Goal: Obtain resource: Download file/media

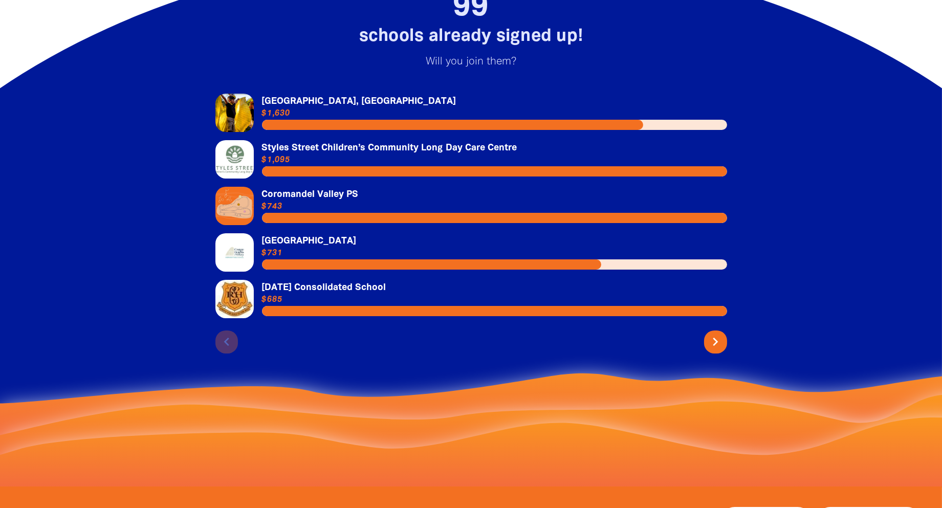
scroll to position [2559, 0]
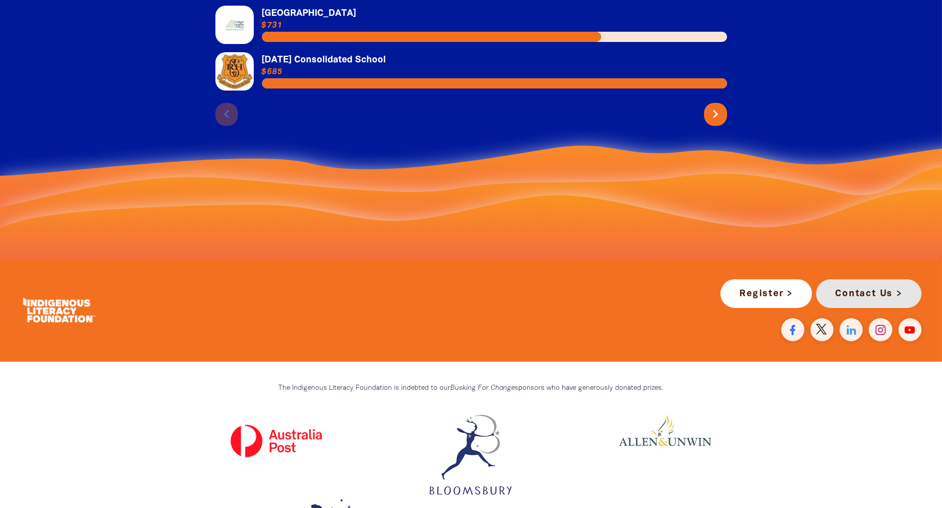
click at [860, 279] on link "Contact Us >" at bounding box center [868, 293] width 105 height 29
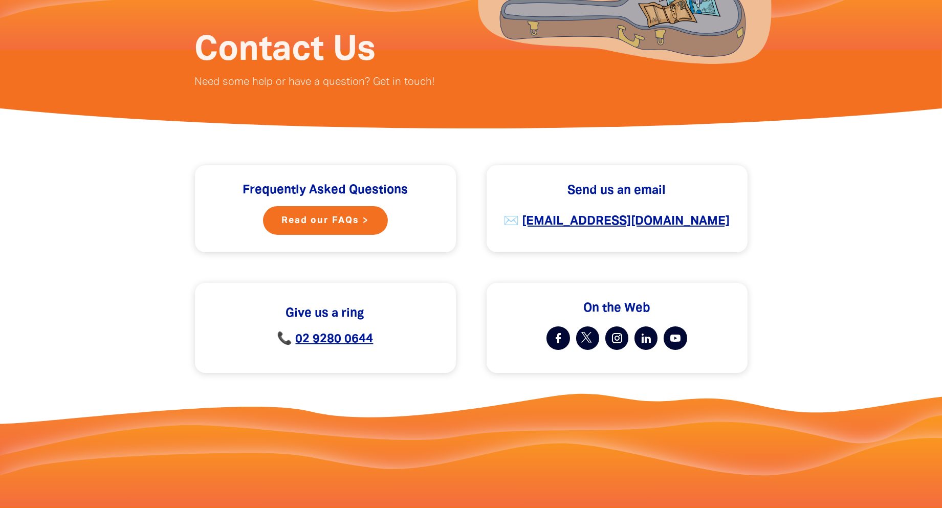
scroll to position [227, 0]
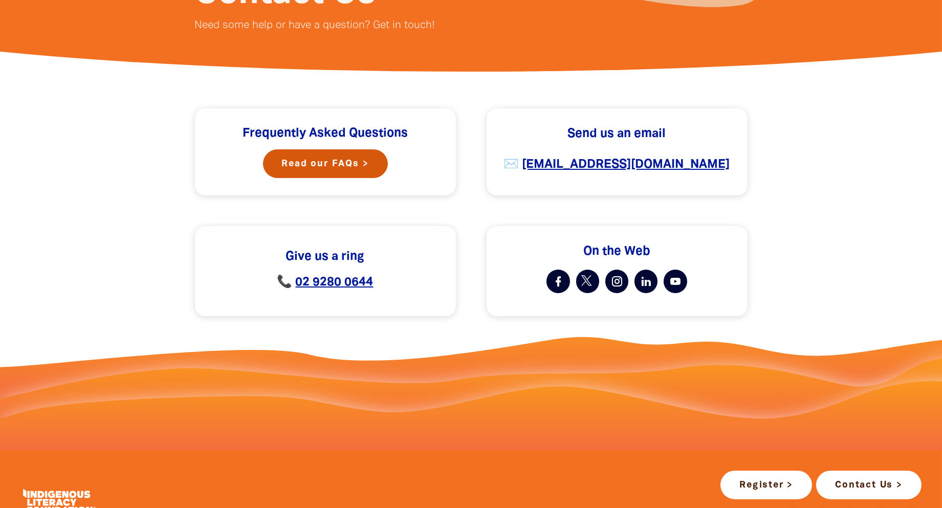
click at [329, 172] on link "Read our FAQs >" at bounding box center [325, 163] width 125 height 29
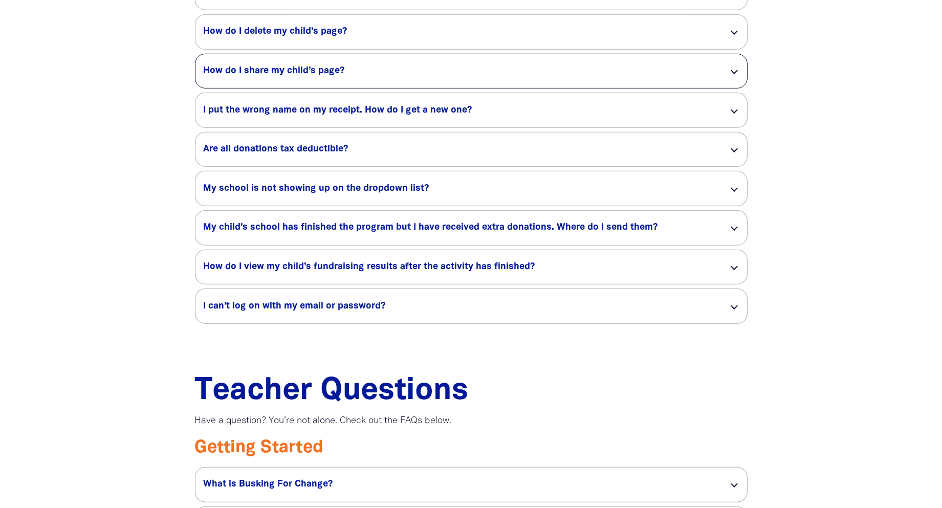
scroll to position [1478, 0]
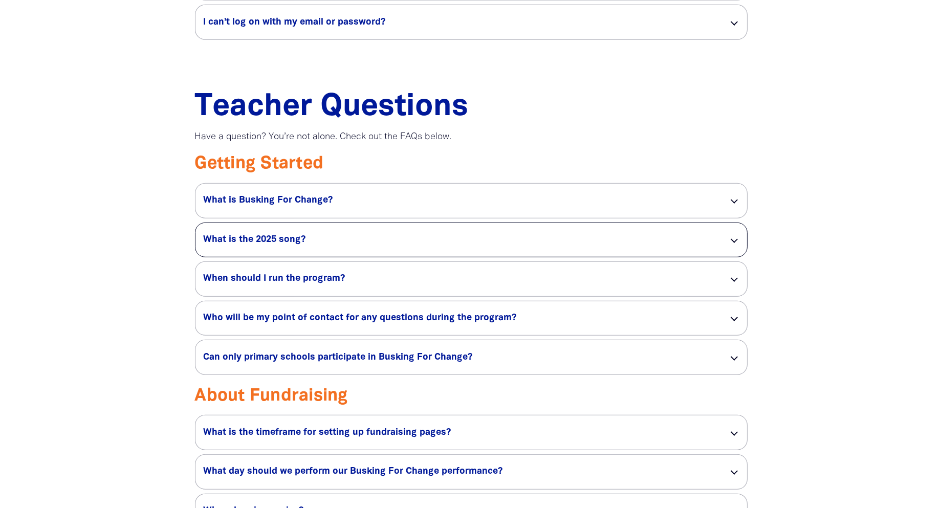
click at [732, 244] on div "What is the 2025 song? link" at bounding box center [472, 240] width 552 height 34
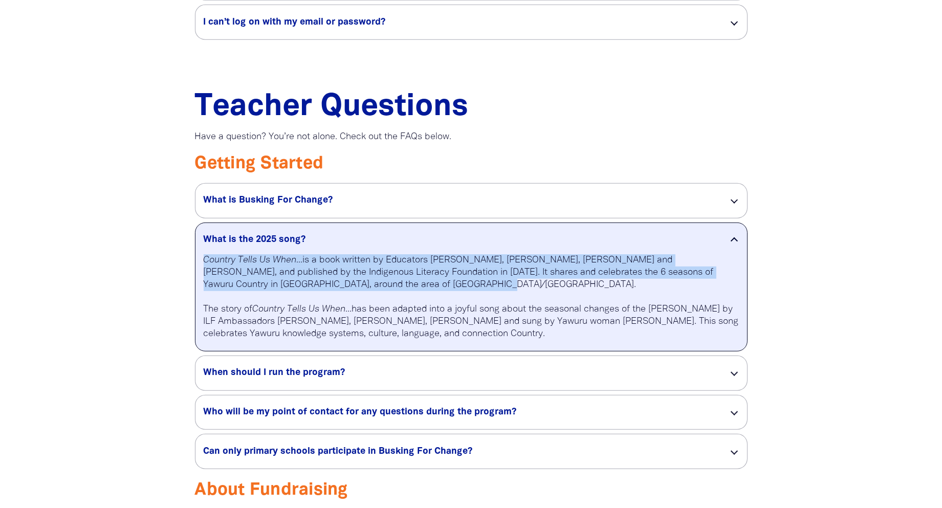
drag, startPoint x: 386, startPoint y: 285, endPoint x: 203, endPoint y: 259, distance: 185.4
click at [204, 259] on p "Country Tells Us When... is a book written by Educators [PERSON_NAME], [PERSON_…" at bounding box center [471, 297] width 535 height 86
drag, startPoint x: 203, startPoint y: 259, endPoint x: 256, endPoint y: 271, distance: 55.0
copy p "Country Tells Us When... is a book written by Educators [PERSON_NAME], [PERSON_…"
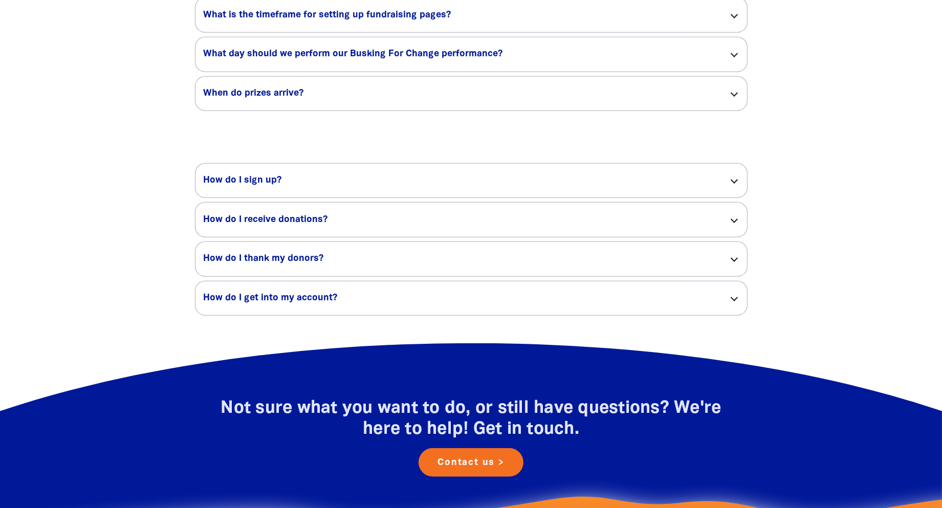
scroll to position [2047, 0]
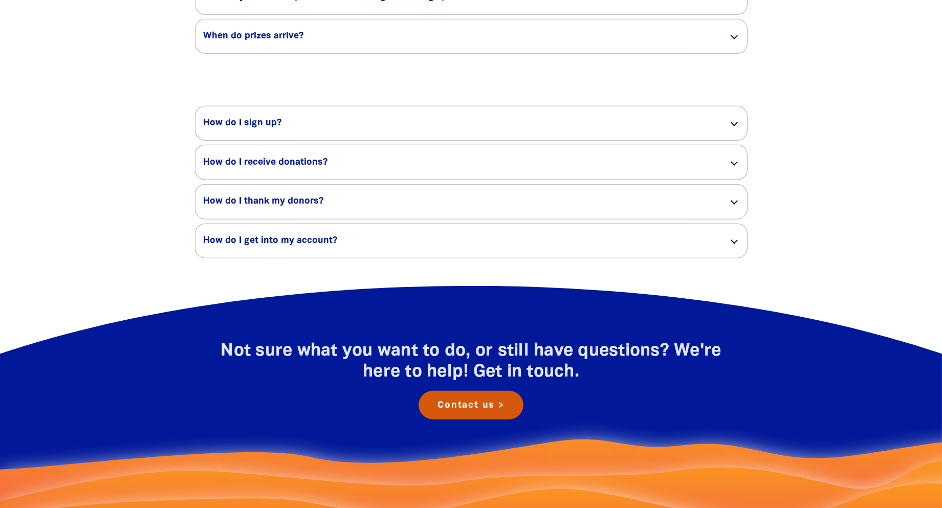
click at [502, 405] on link "Contact us >" at bounding box center [471, 405] width 105 height 29
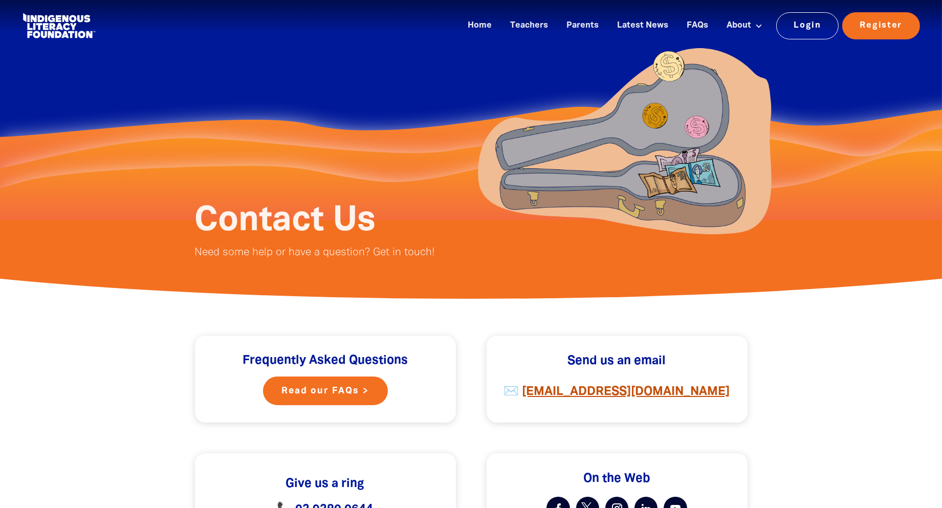
click at [634, 388] on strong "[EMAIL_ADDRESS][DOMAIN_NAME]" at bounding box center [627, 391] width 208 height 11
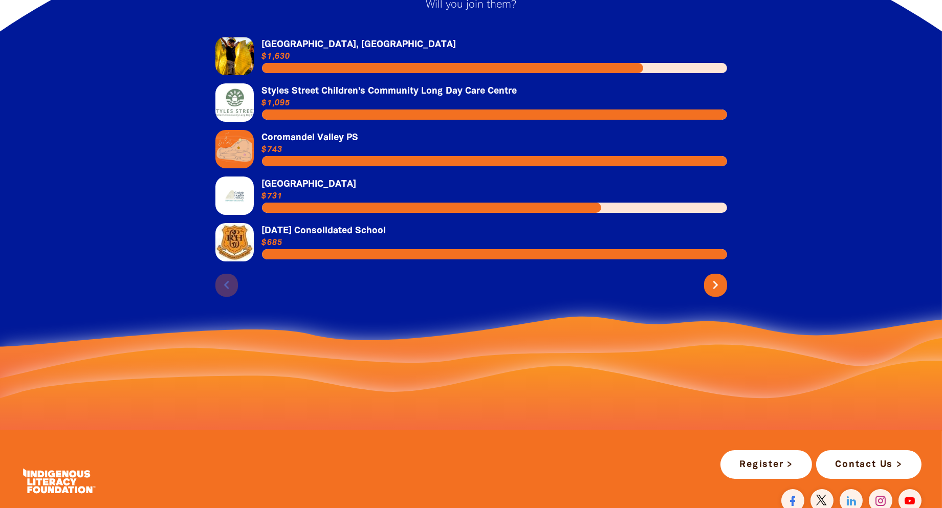
scroll to position [2274, 0]
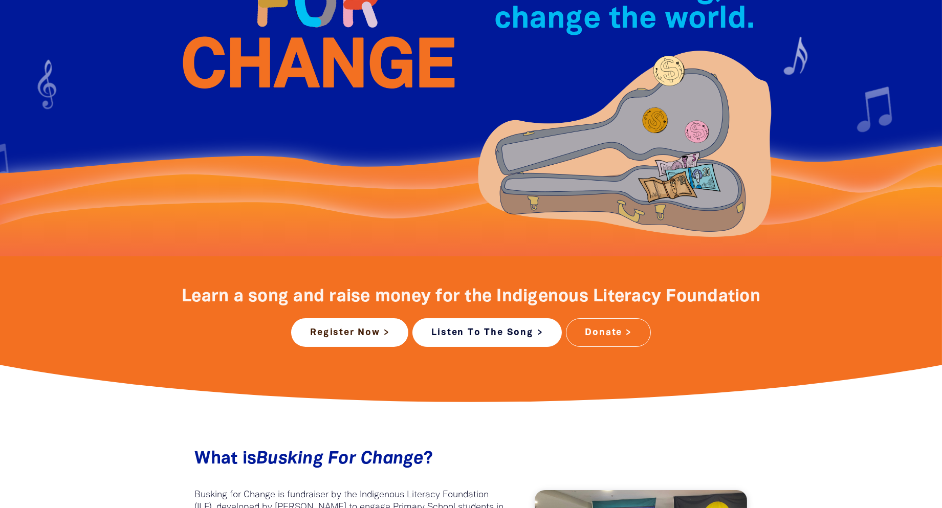
click at [482, 338] on link "Listen To The Song >" at bounding box center [487, 332] width 149 height 29
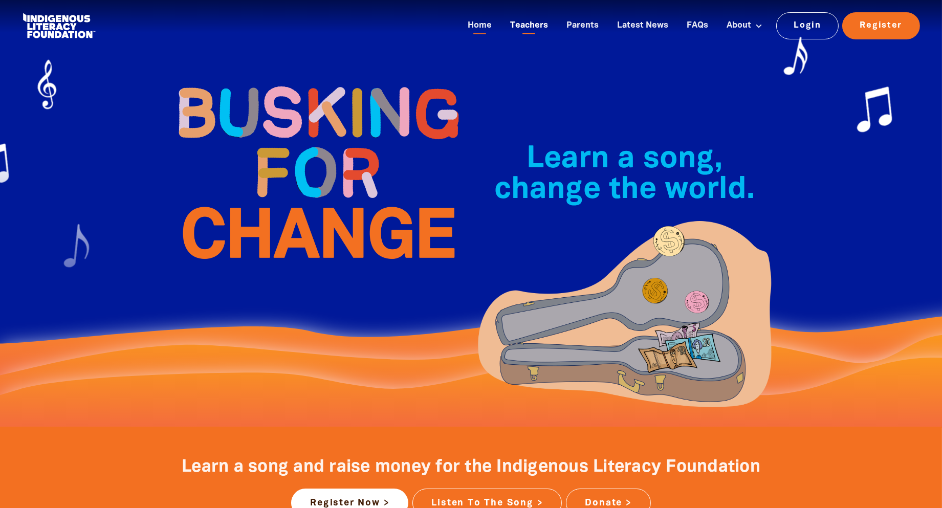
click at [524, 29] on link "Teachers" at bounding box center [529, 25] width 50 height 17
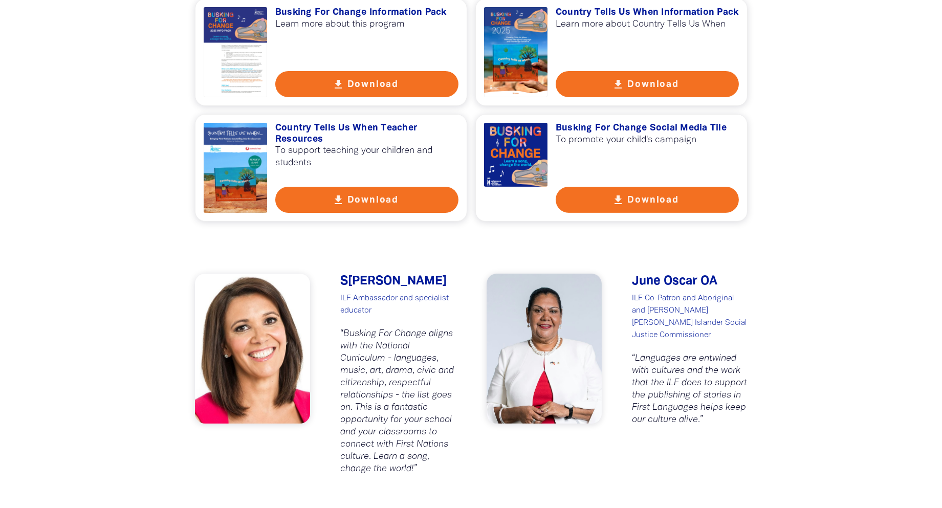
scroll to position [682, 0]
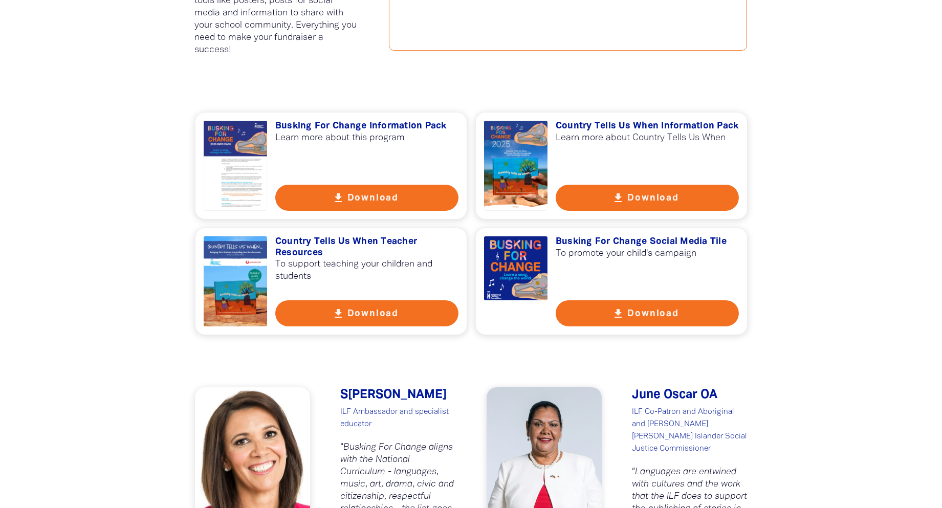
click at [360, 200] on button "get_app Download" at bounding box center [366, 198] width 183 height 26
click at [588, 200] on button "get_app Download" at bounding box center [647, 198] width 183 height 26
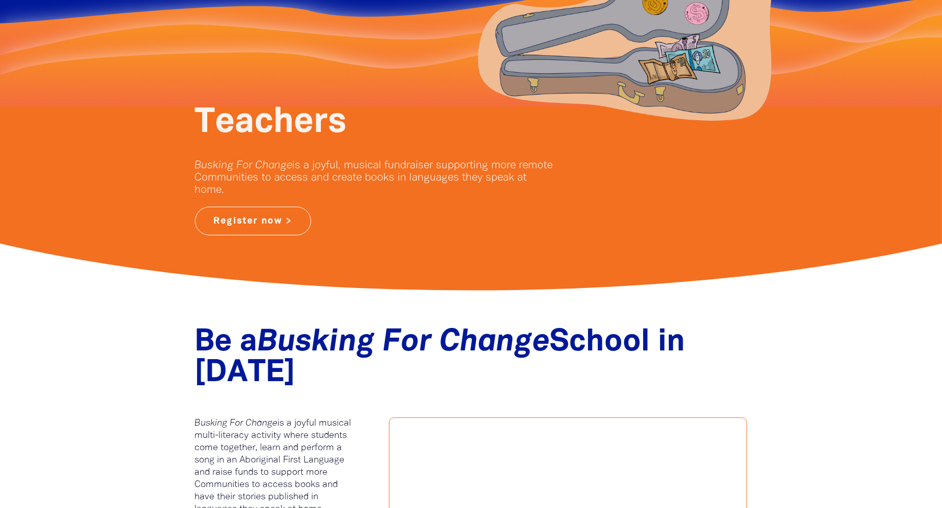
scroll to position [0, 0]
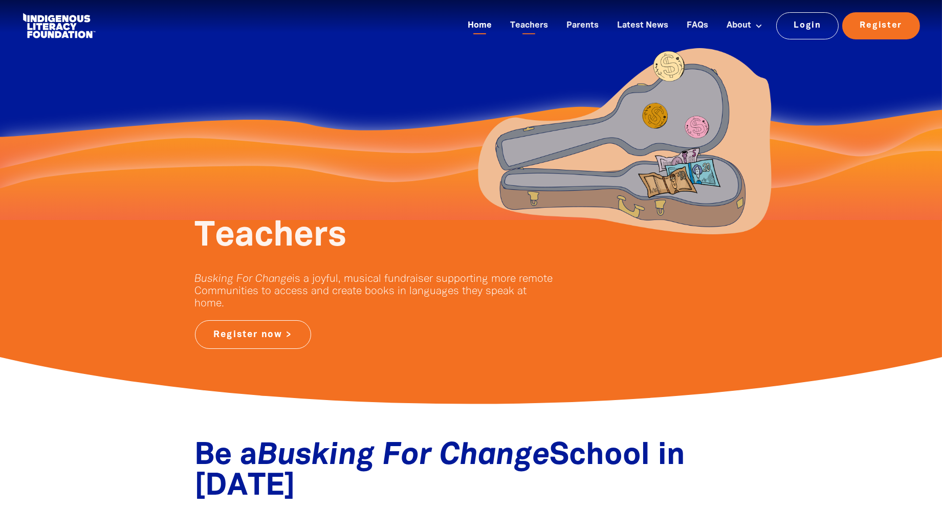
click at [489, 24] on link "Home" at bounding box center [480, 25] width 36 height 17
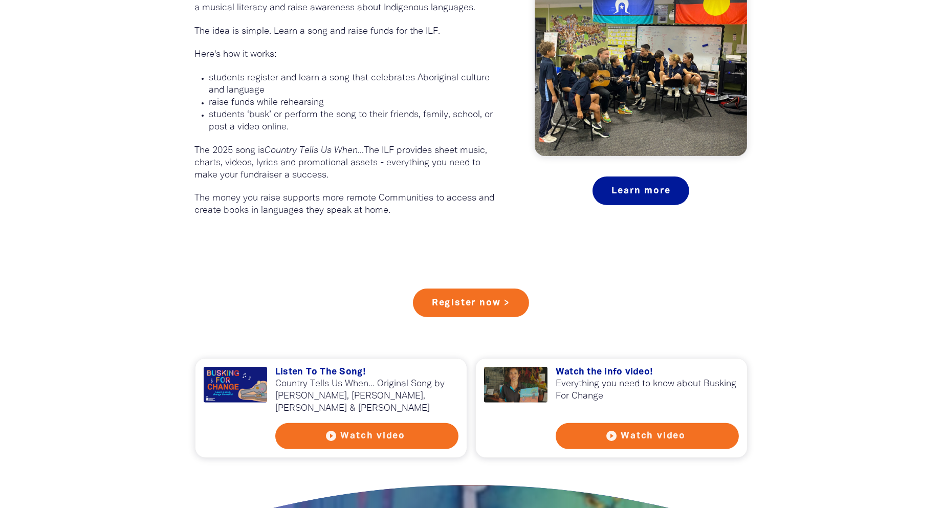
scroll to position [739, 0]
